Goal: Information Seeking & Learning: Learn about a topic

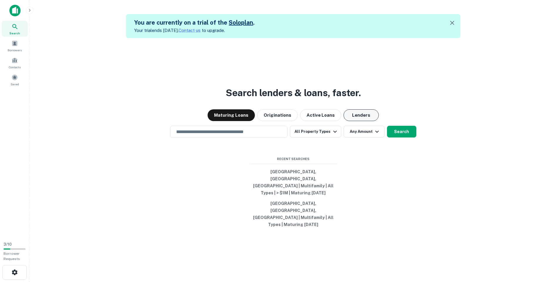
click at [348, 121] on button "Lenders" at bounding box center [360, 115] width 35 height 12
click at [311, 138] on button "All Property Types" at bounding box center [315, 132] width 51 height 12
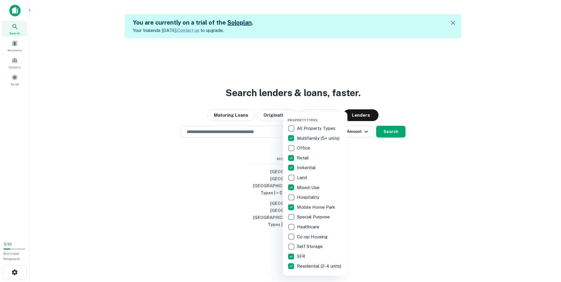
click at [456, 123] on div at bounding box center [280, 141] width 561 height 282
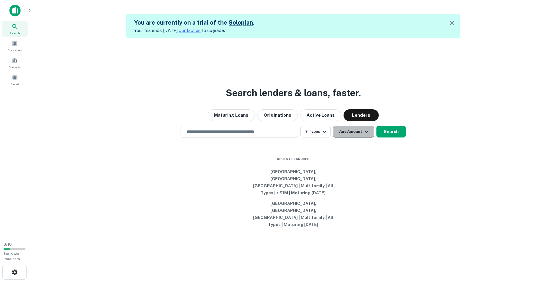
click at [364, 135] on icon "button" at bounding box center [366, 131] width 7 height 7
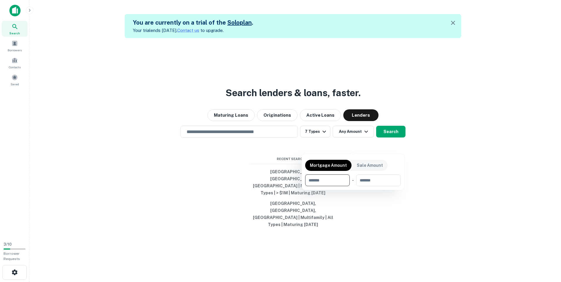
click at [342, 184] on input "number" at bounding box center [325, 181] width 40 height 12
type input "*******"
click at [418, 184] on div at bounding box center [280, 141] width 561 height 282
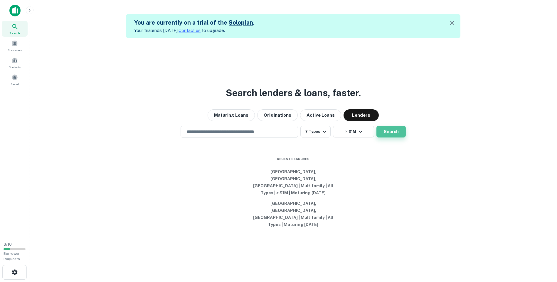
click at [390, 138] on button "Search" at bounding box center [390, 132] width 29 height 12
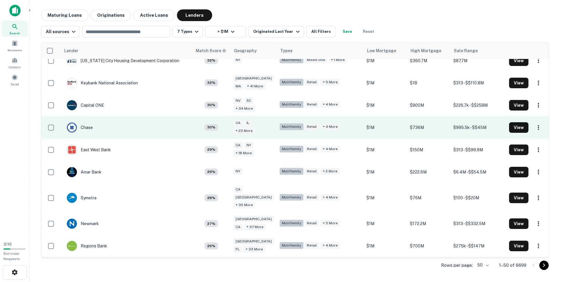
scroll to position [381, 0]
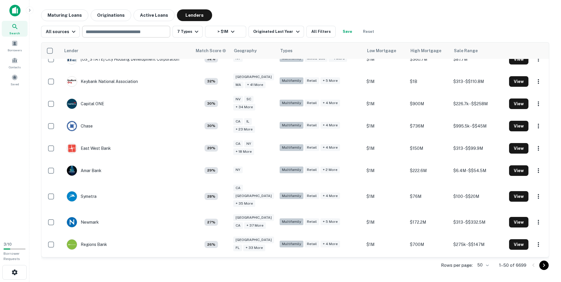
click at [139, 30] on input "text" at bounding box center [126, 32] width 84 height 8
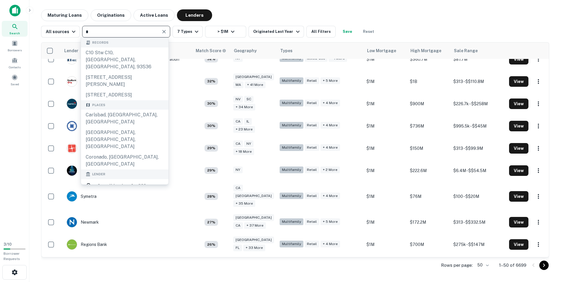
type input "**"
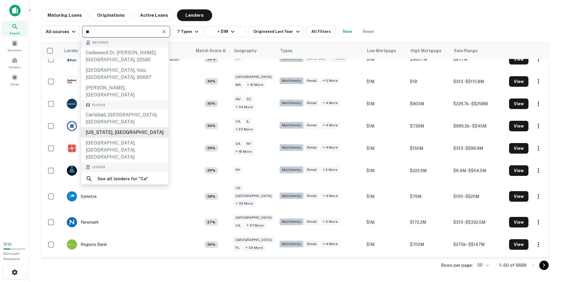
click at [121, 127] on div "[US_STATE], [GEOGRAPHIC_DATA]" at bounding box center [124, 132] width 87 height 11
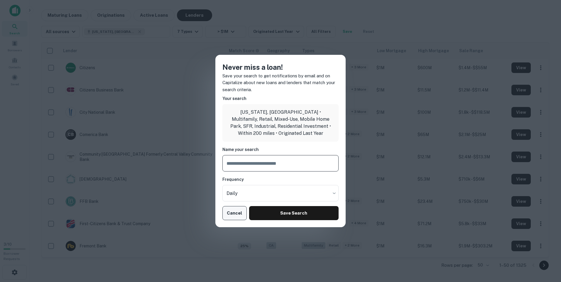
click at [236, 213] on button "Cancel" at bounding box center [234, 213] width 24 height 14
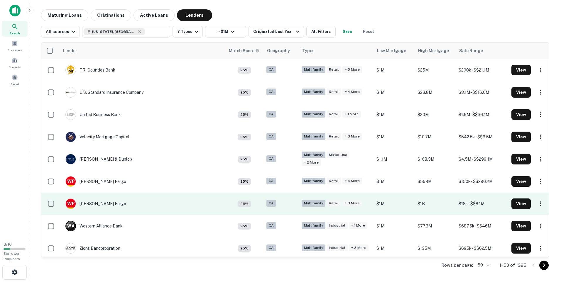
scroll to position [916, 0]
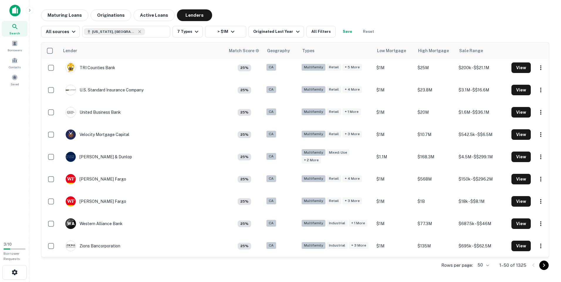
click at [486, 265] on body "Search Borrowers Contacts Saved 3 / 10 Borrower Requests Maturing Loans Origina…" at bounding box center [280, 141] width 561 height 282
click at [489, 268] on li "1000" at bounding box center [484, 270] width 20 height 11
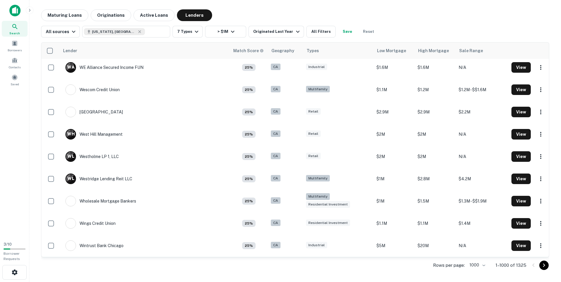
scroll to position [22102, 0]
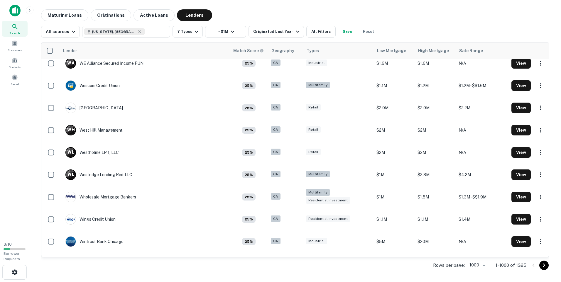
click at [547, 266] on icon "Go to next page" at bounding box center [543, 265] width 7 height 7
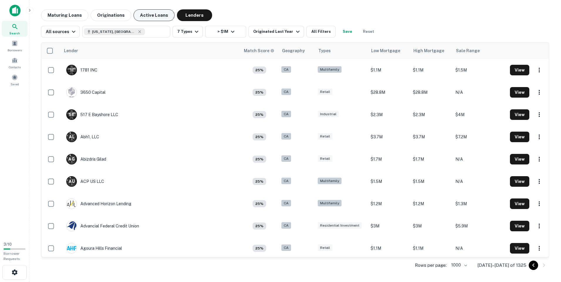
drag, startPoint x: 143, startPoint y: 17, endPoint x: 66, endPoint y: 18, distance: 76.3
click at [143, 17] on button "Active Loans" at bounding box center [153, 15] width 41 height 12
click at [66, 17] on button "Maturing Loans" at bounding box center [64, 15] width 47 height 12
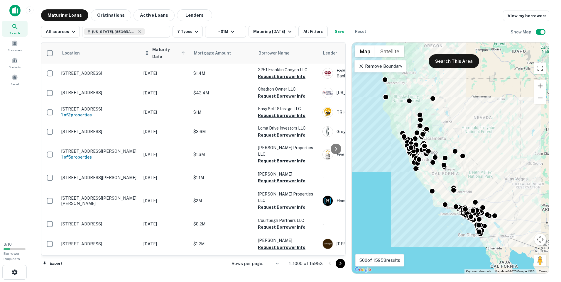
click at [182, 50] on icon at bounding box center [182, 52] width 5 height 5
